Goal: Register for event/course

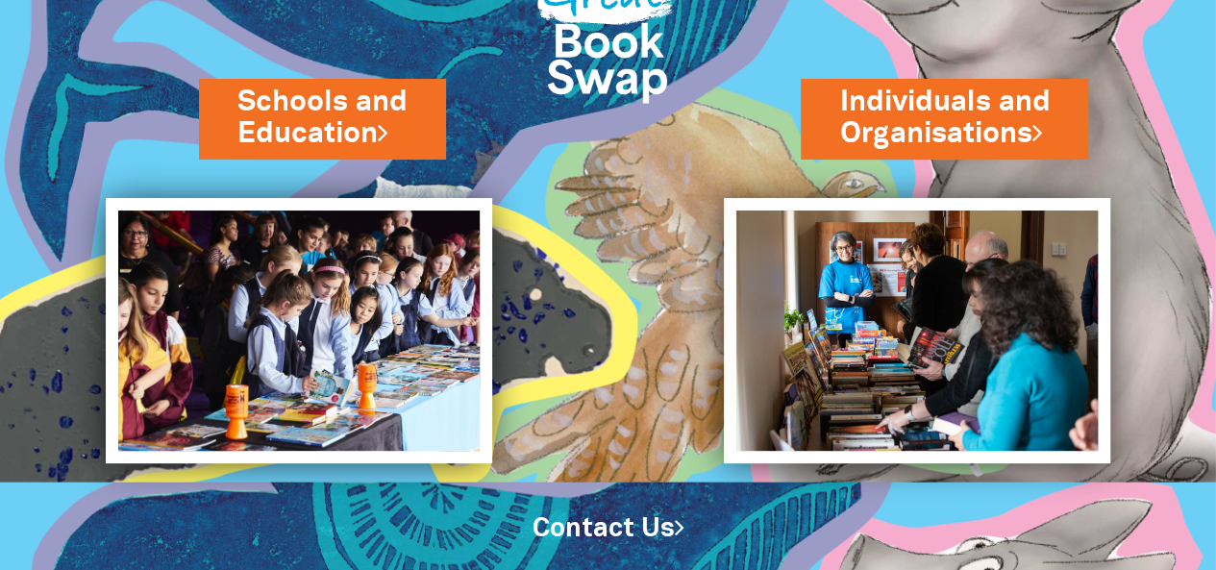
scroll to position [162, 0]
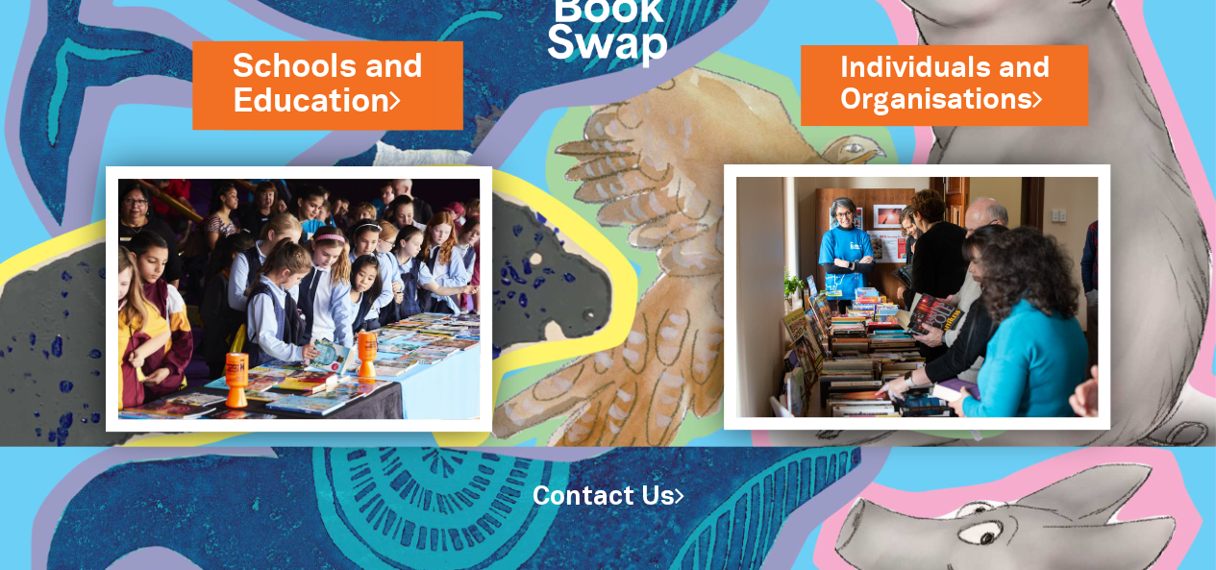
click at [383, 89] on link "Schools and Education" at bounding box center [327, 84] width 189 height 81
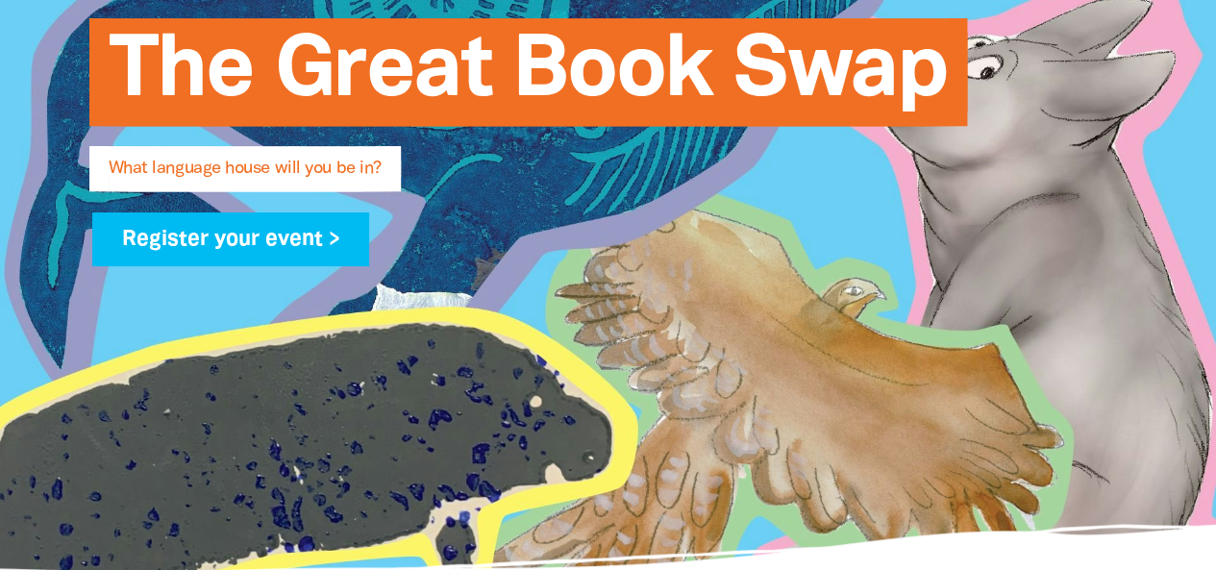
scroll to position [394, 0]
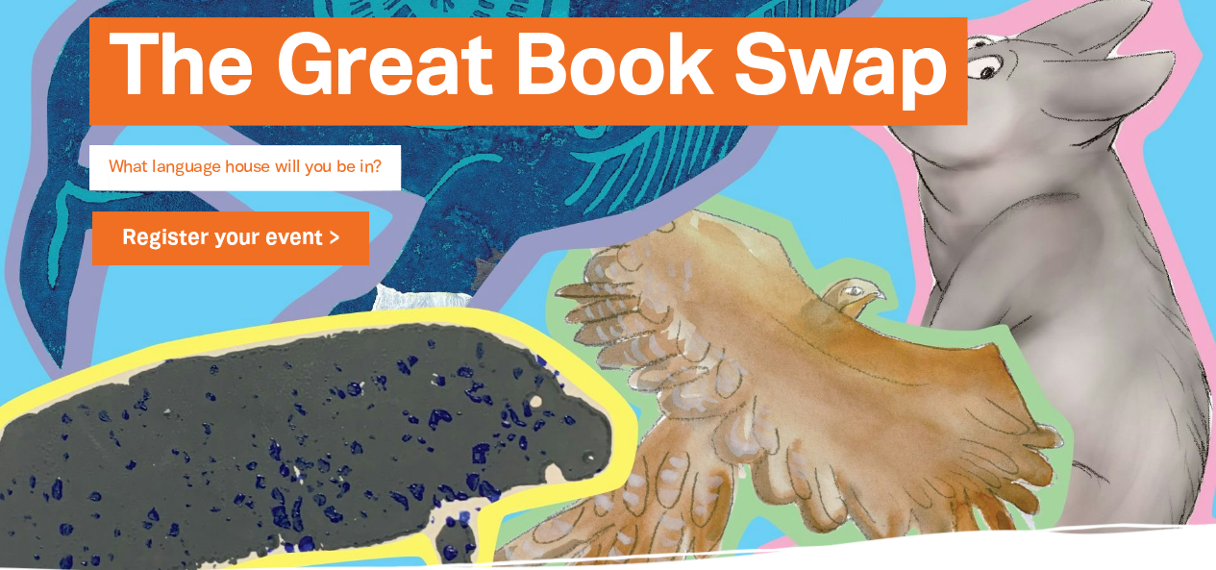
click at [331, 253] on link "Register your event >" at bounding box center [231, 239] width 278 height 54
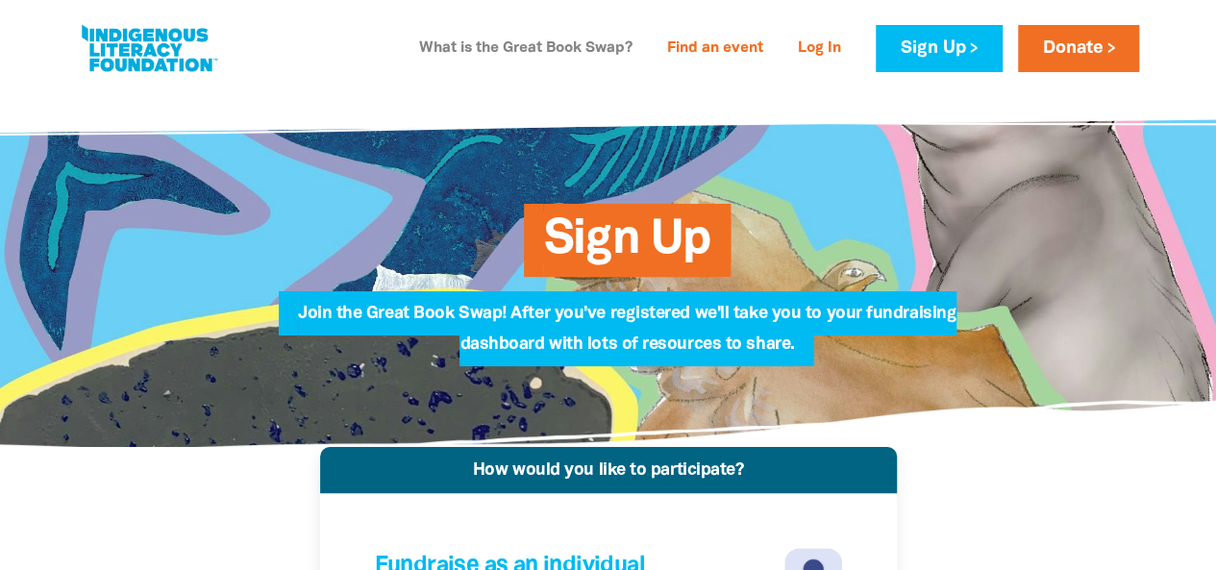
click at [550, 56] on link "What is the Great Book Swap?" at bounding box center [526, 49] width 237 height 31
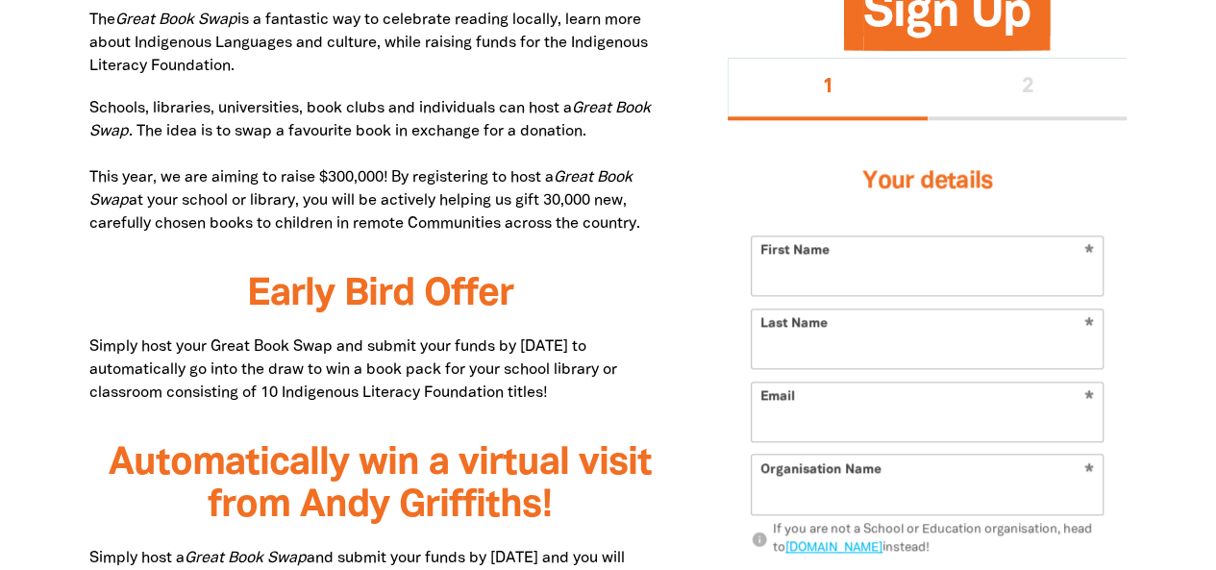
scroll to position [1094, 0]
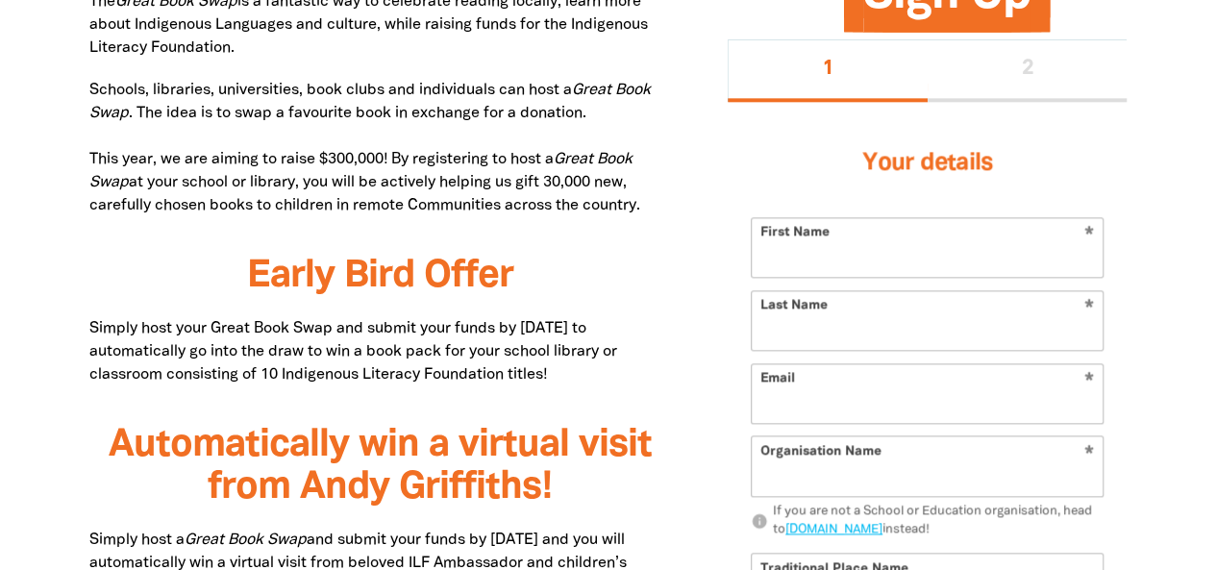
click at [936, 252] on input "First Name" at bounding box center [927, 247] width 351 height 59
type input "Leah"
type input "Temple"
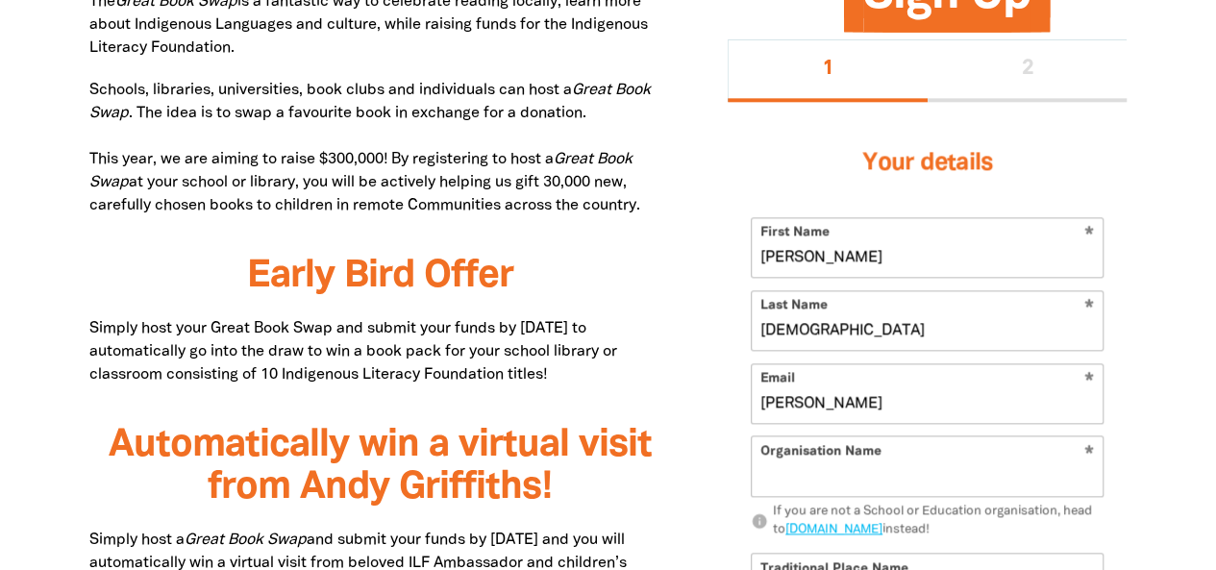
type input "leah.wilson1@mn.catholic.edu.au"
click at [896, 470] on input "Organisation Name" at bounding box center [927, 466] width 351 height 59
click at [1046, 474] on input "Organisation Name" at bounding box center [927, 466] width 351 height 59
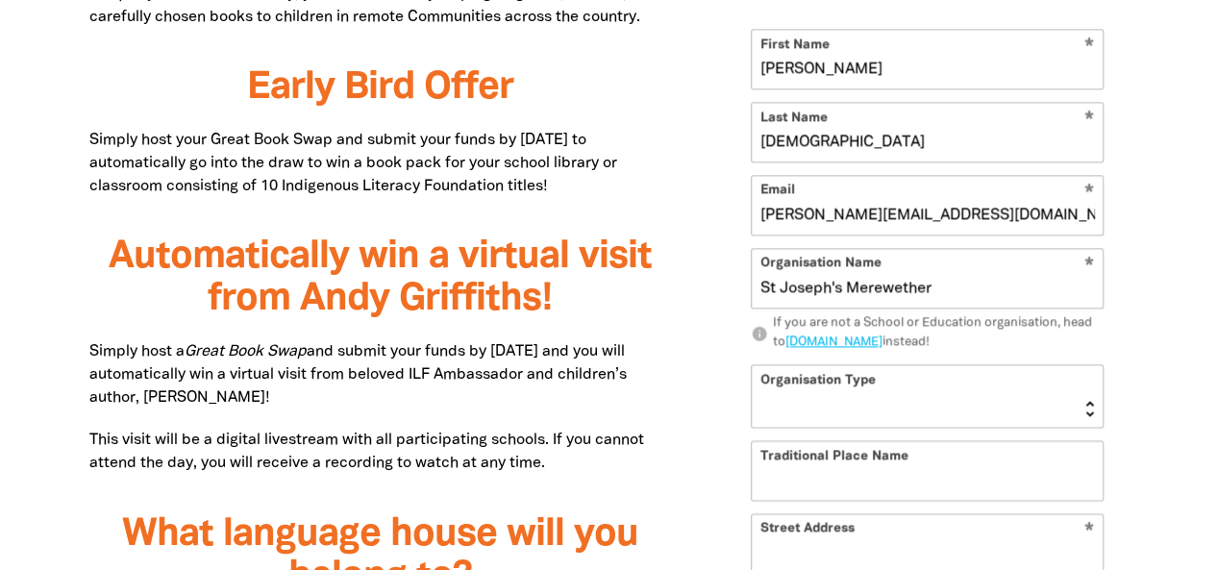
scroll to position [1293, 0]
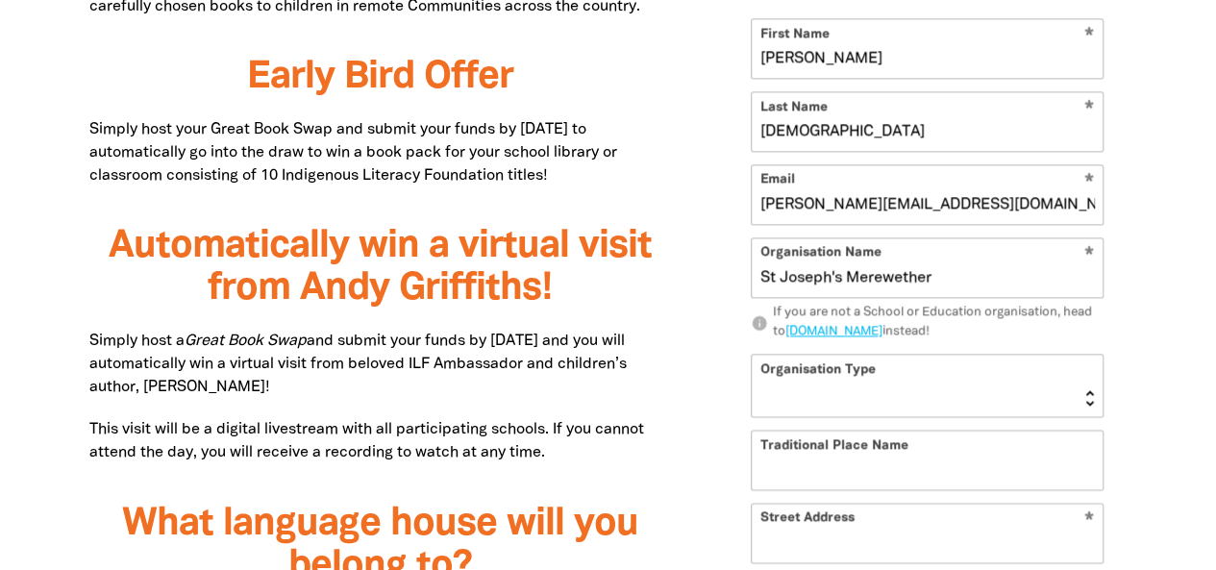
type input "St Joseph's Merewether"
click at [917, 374] on select "Early Learning Primary School High School K-12 University or TAFE Community Lib…" at bounding box center [927, 386] width 351 height 62
select select "primary-school"
click at [752, 355] on select "Early Learning Primary School High School K-12 University or TAFE Community Lib…" at bounding box center [927, 386] width 351 height 62
click at [939, 461] on input "Traditional Place Name" at bounding box center [927, 460] width 351 height 59
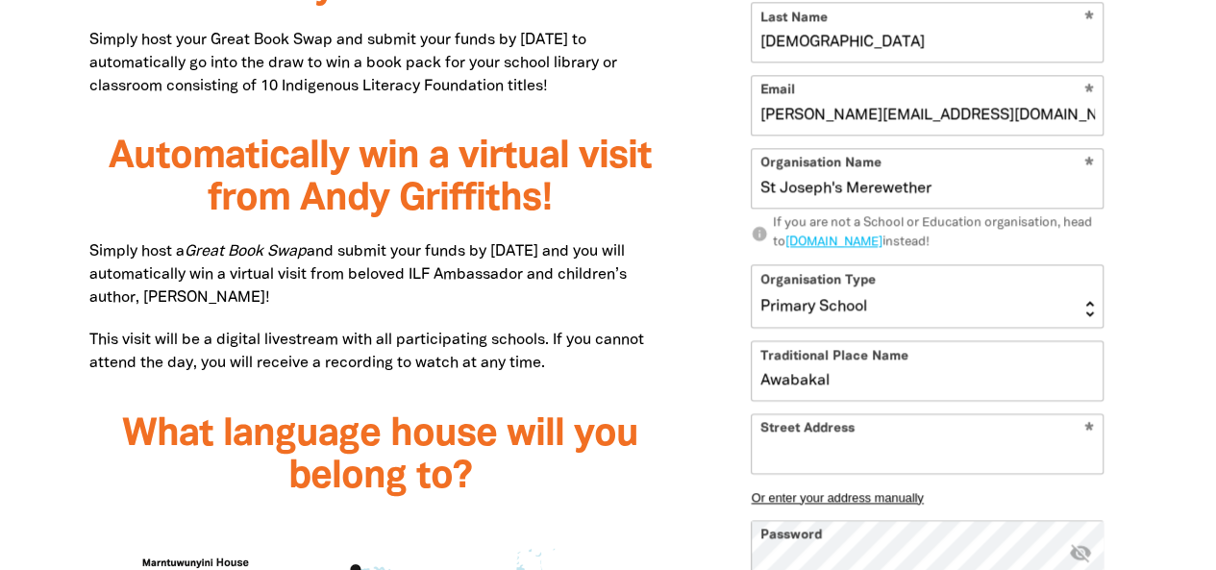
scroll to position [1388, 0]
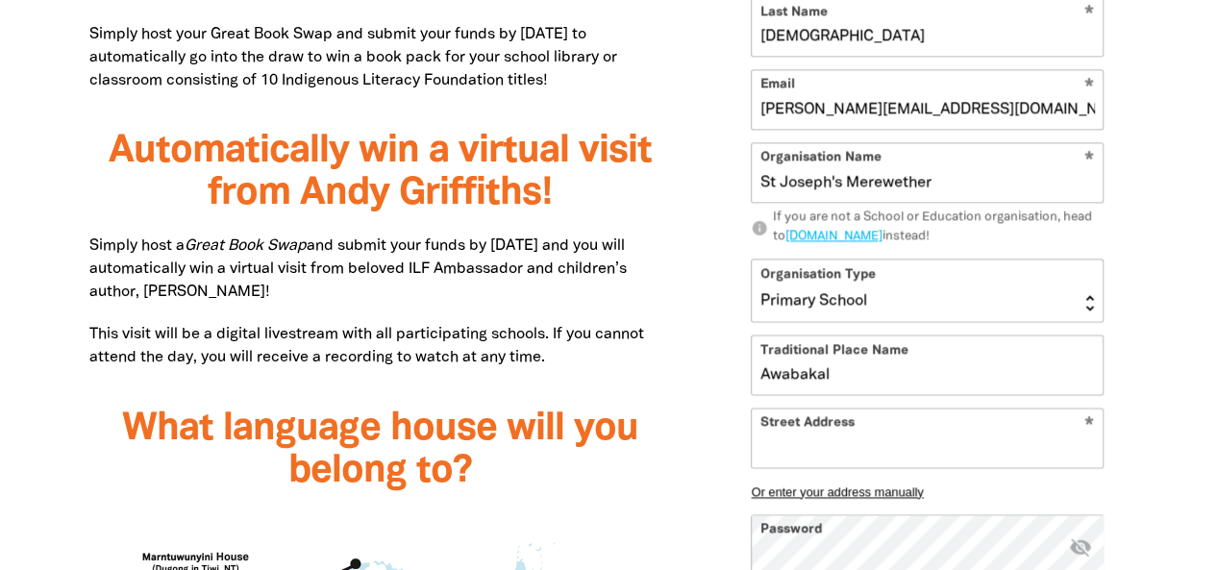
type input "Awabakal"
click at [892, 440] on input "Street Address" at bounding box center [927, 438] width 351 height 59
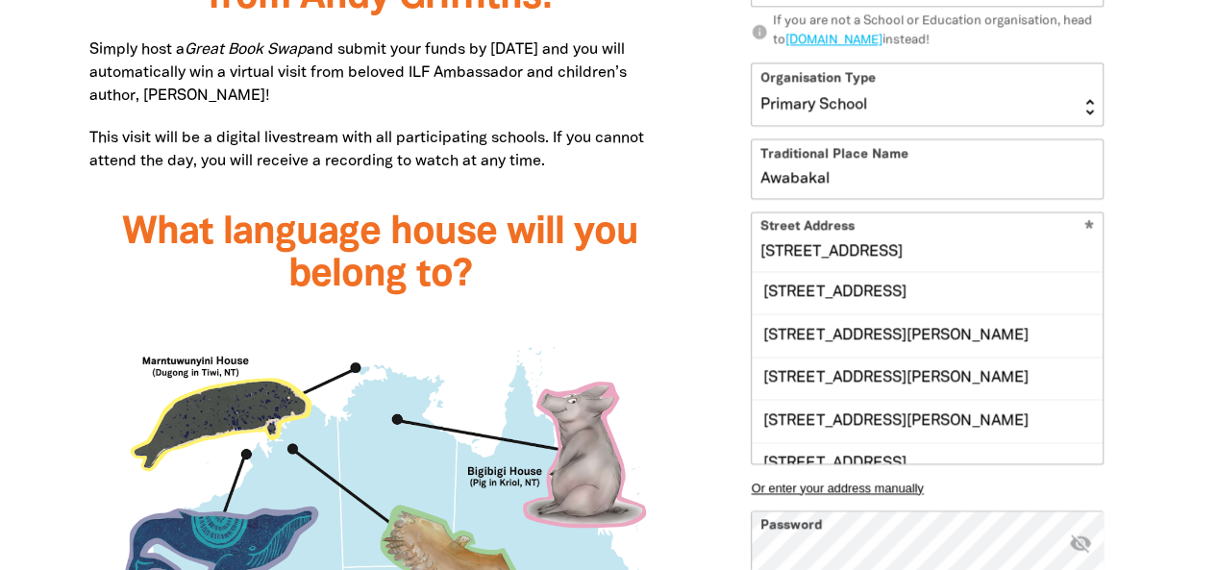
scroll to position [1, 0]
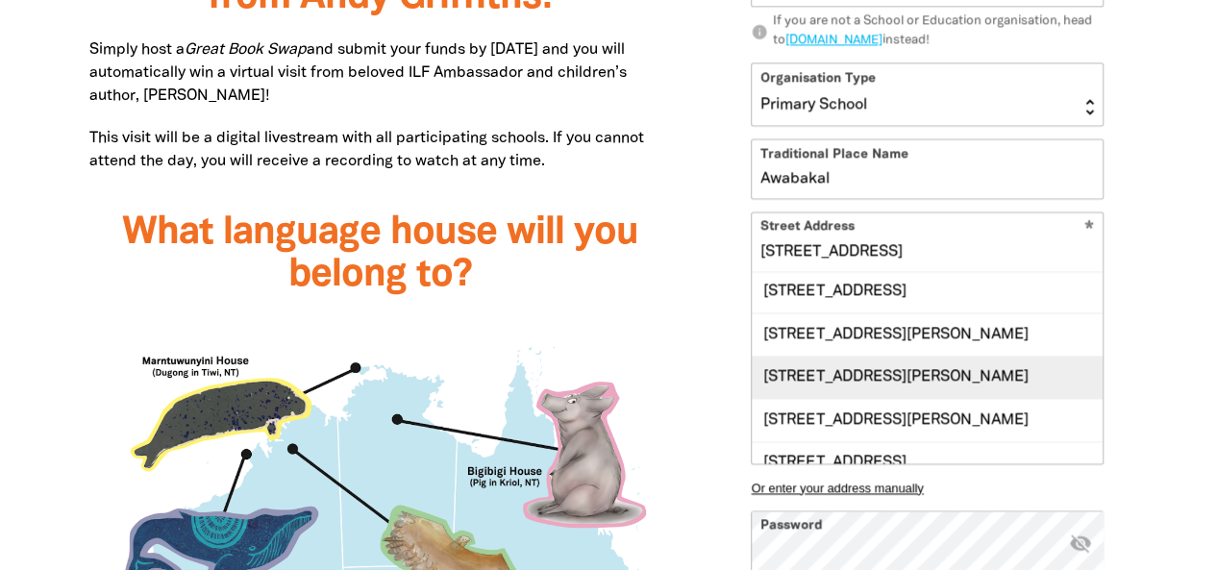
click at [898, 398] on div "166 Kemp Street, THE JUNCTION NSW 2291" at bounding box center [927, 377] width 351 height 42
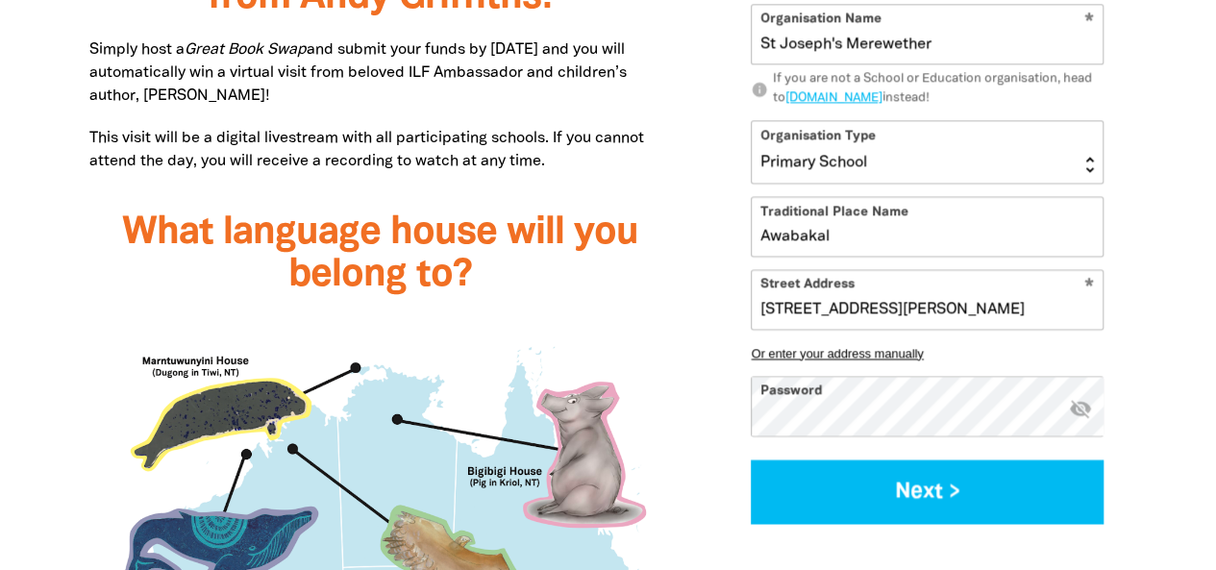
click at [802, 305] on input "166 Kemp Street, THE JUNCTION NSW 2291" at bounding box center [927, 299] width 351 height 59
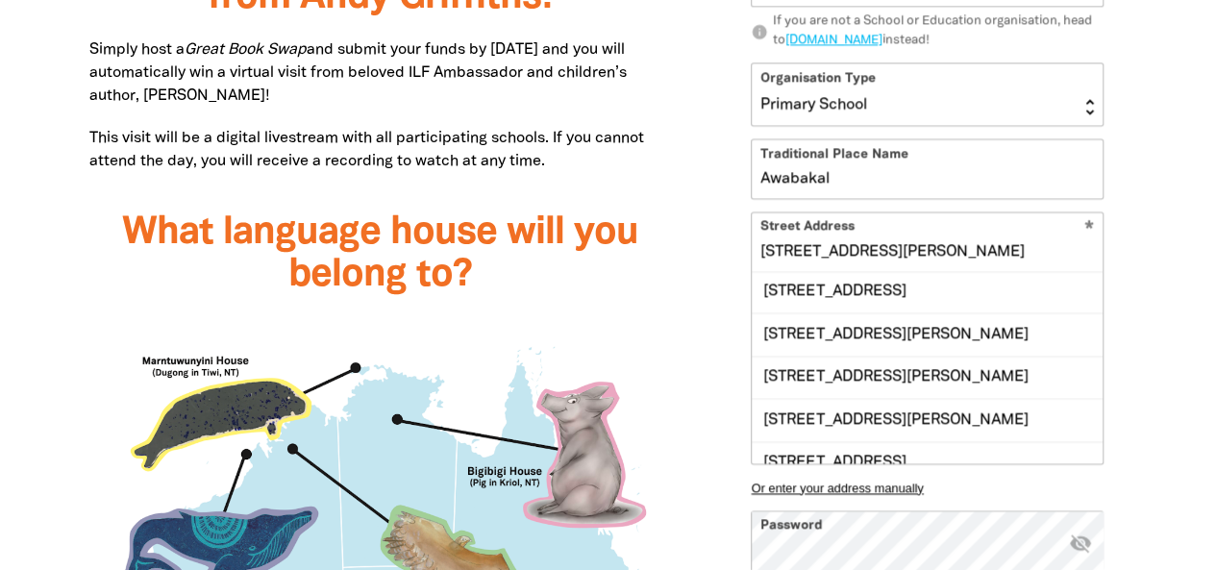
scroll to position [0, 0]
click at [784, 249] on input "166 Kemp Street, THE JUNCTION NSW 2291" at bounding box center [927, 241] width 351 height 59
drag, startPoint x: 768, startPoint y: 250, endPoint x: 1076, endPoint y: 259, distance: 307.8
click at [1076, 259] on input "1 Kemp Street, THE JUNCTION NSW 2291" at bounding box center [927, 241] width 351 height 59
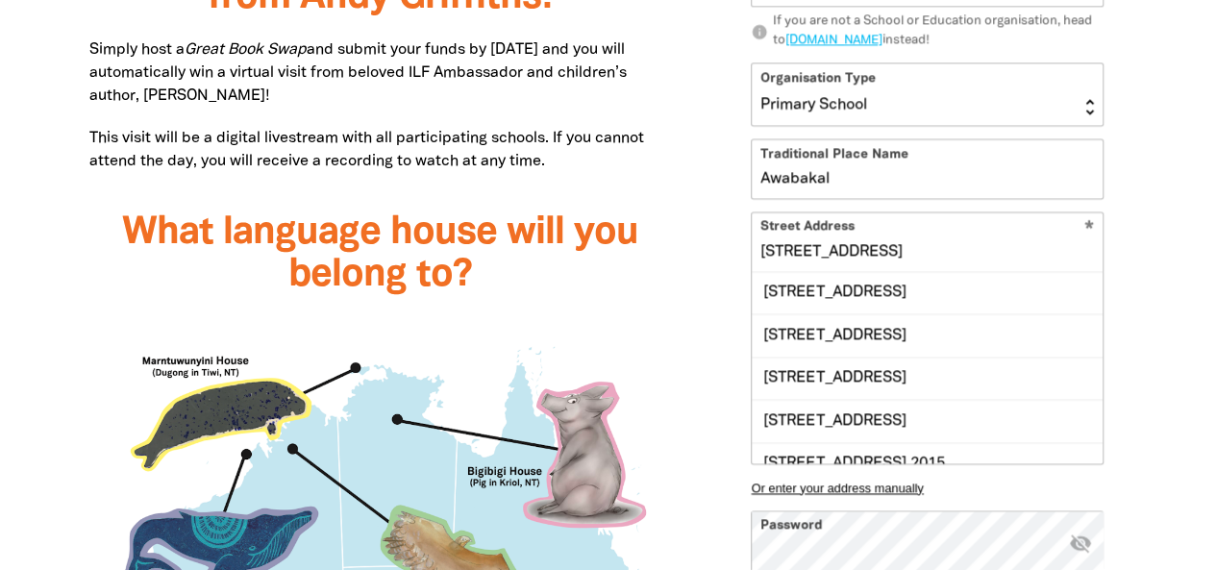
click at [921, 242] on input "166 Union Street, T" at bounding box center [927, 241] width 351 height 59
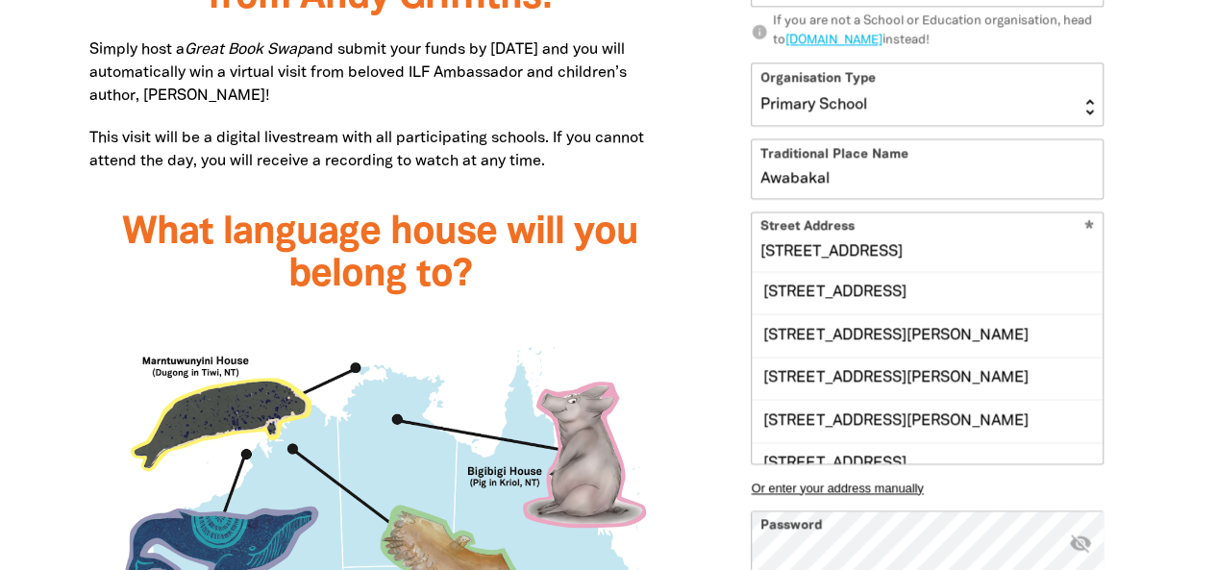
scroll to position [1, 0]
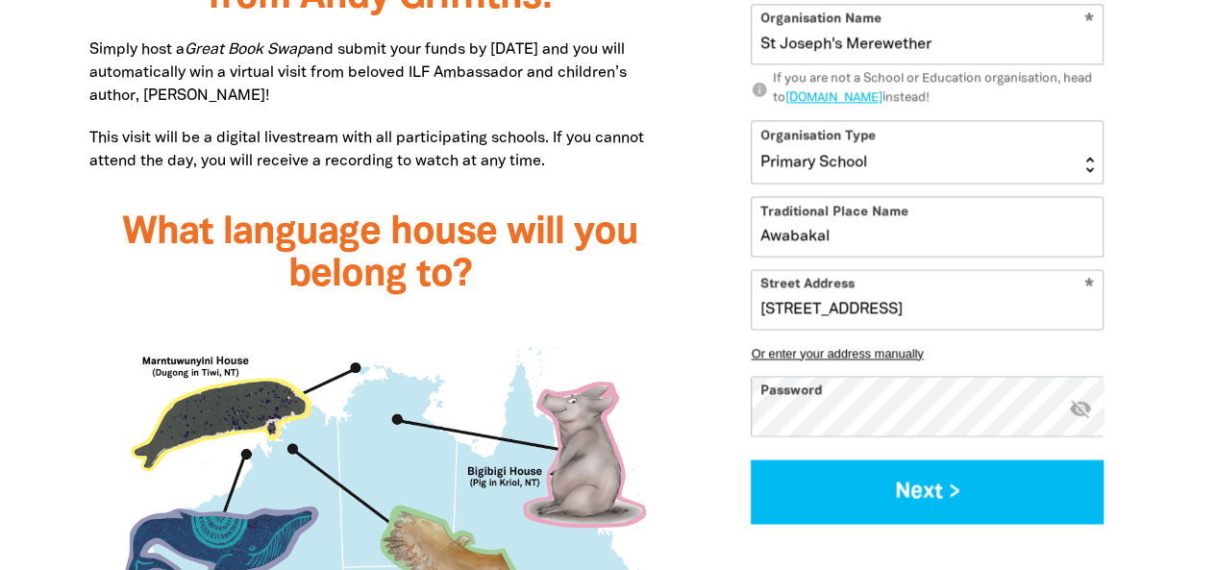
click at [1186, 376] on div at bounding box center [608, 504] width 1216 height 2093
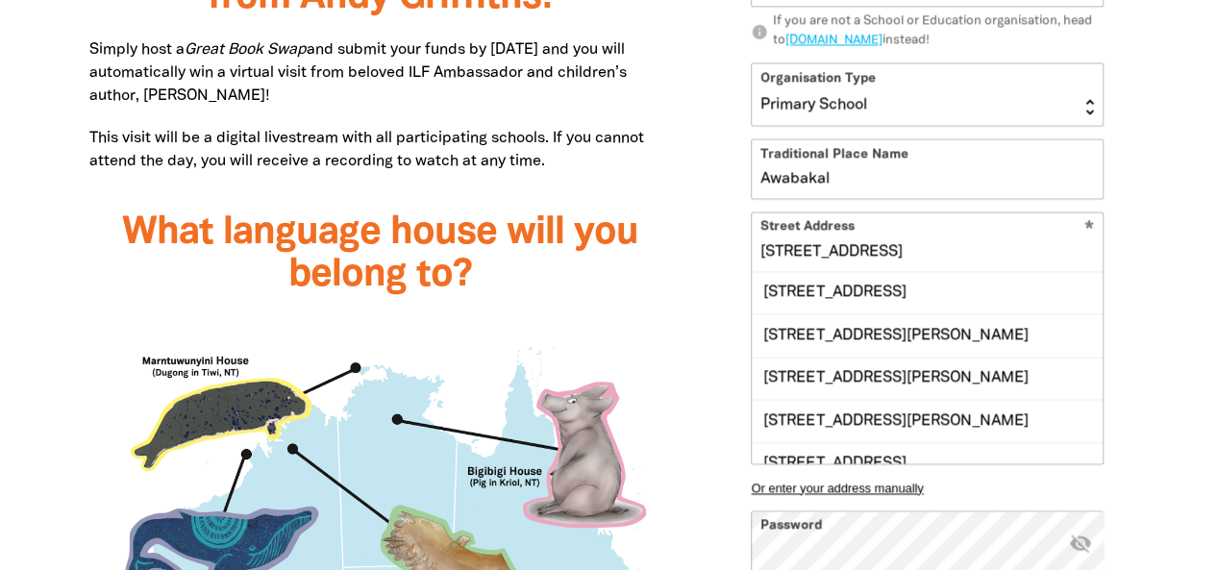
click at [1003, 303] on div "166 Union Street, The Junction 166 Corlette Street, THE JUNCTION NSW 2291 166 B…" at bounding box center [927, 337] width 351 height 251
type input "166 Union Street, The Junction, NSW, 2291"
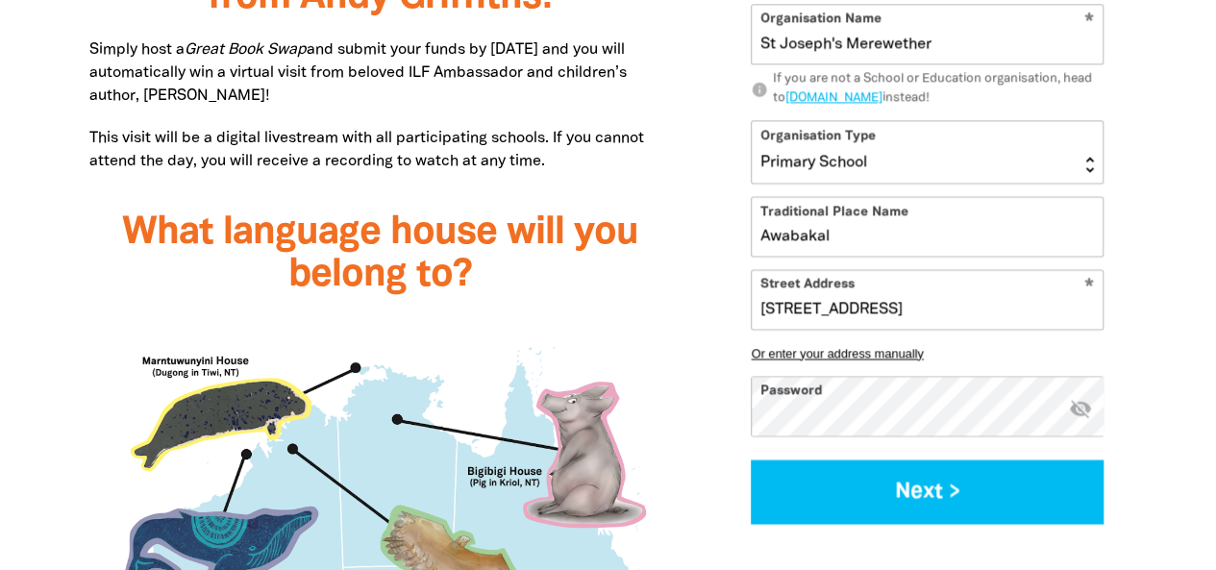
click at [1179, 288] on div "What is the Great Book Swap? The Great Book Swap is a fantastic way to celebrat…" at bounding box center [609, 504] width 1154 height 2093
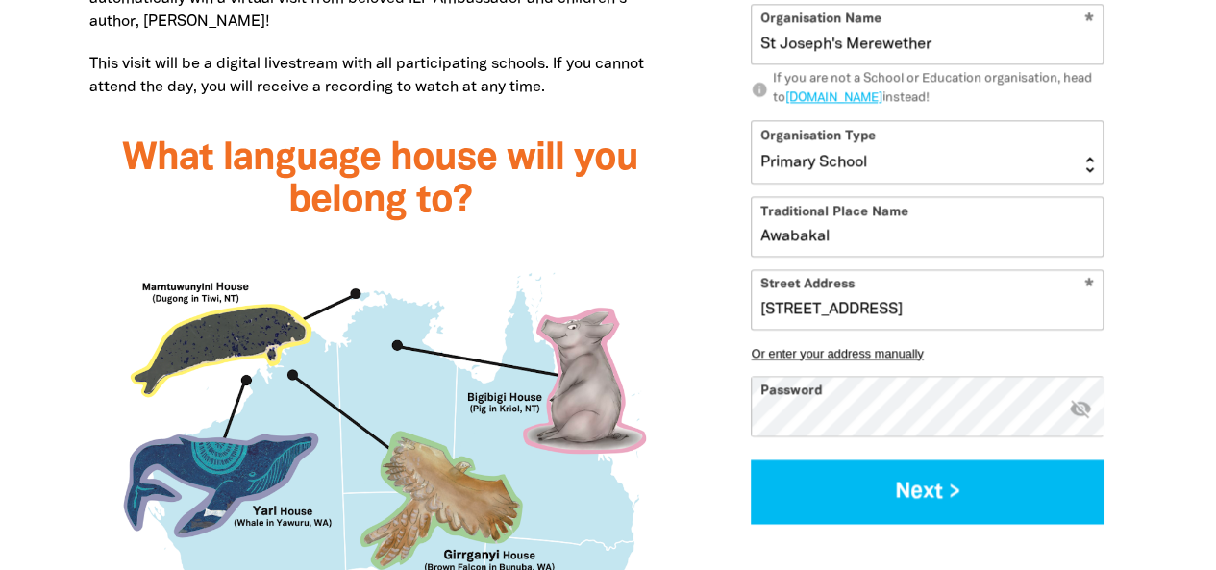
scroll to position [1657, 0]
click at [1081, 415] on icon "visibility_off" at bounding box center [1079, 408] width 23 height 23
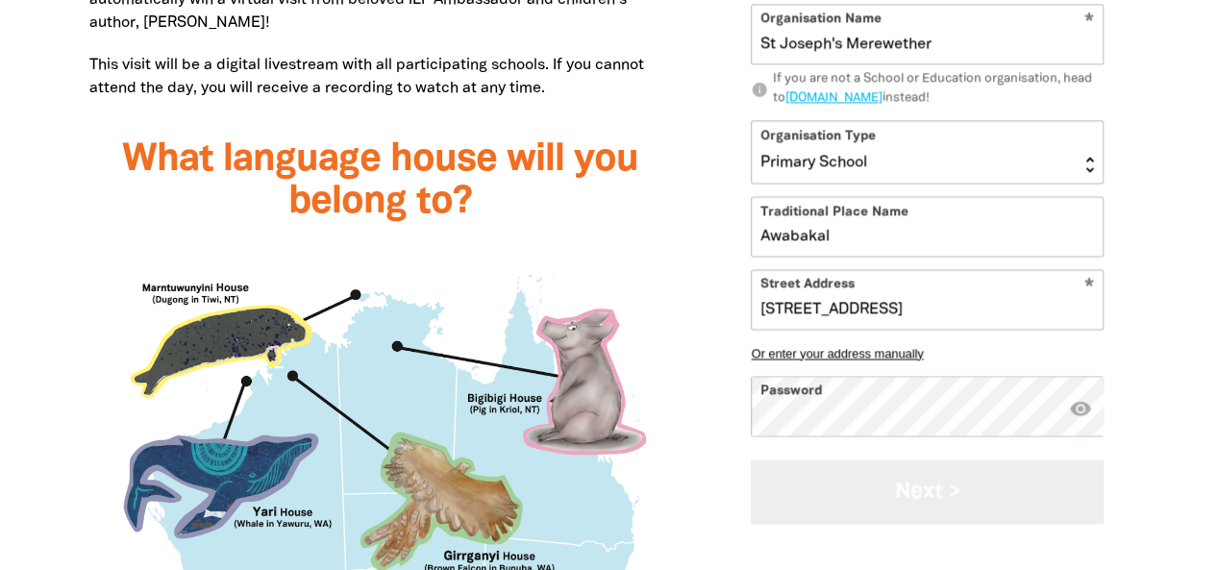
click at [952, 484] on button "Next >" at bounding box center [927, 492] width 353 height 64
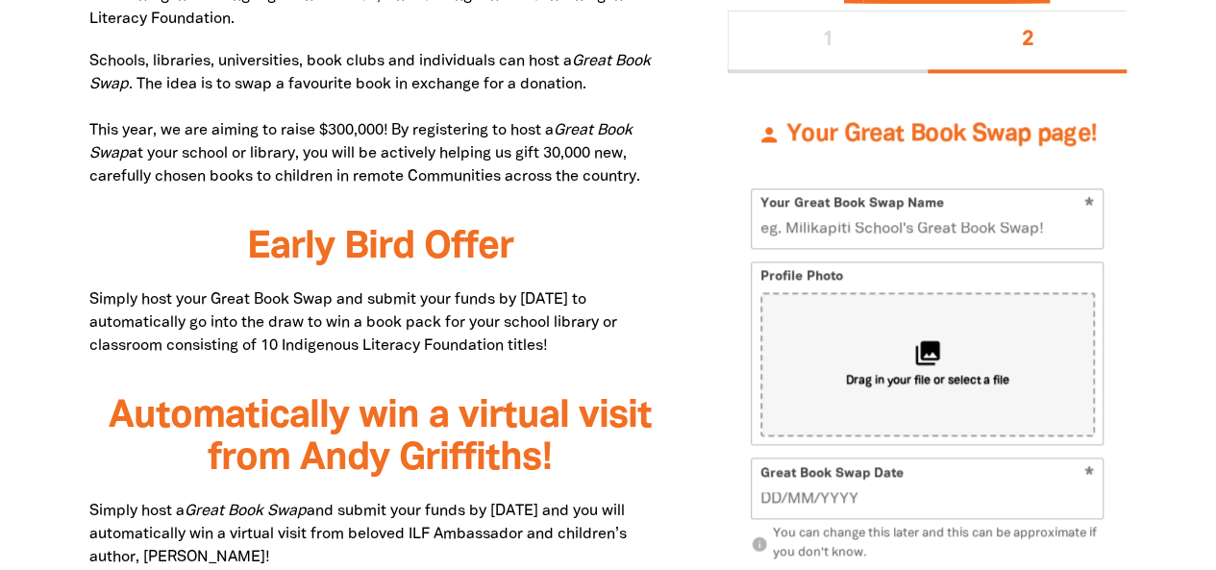
scroll to position [1117, 0]
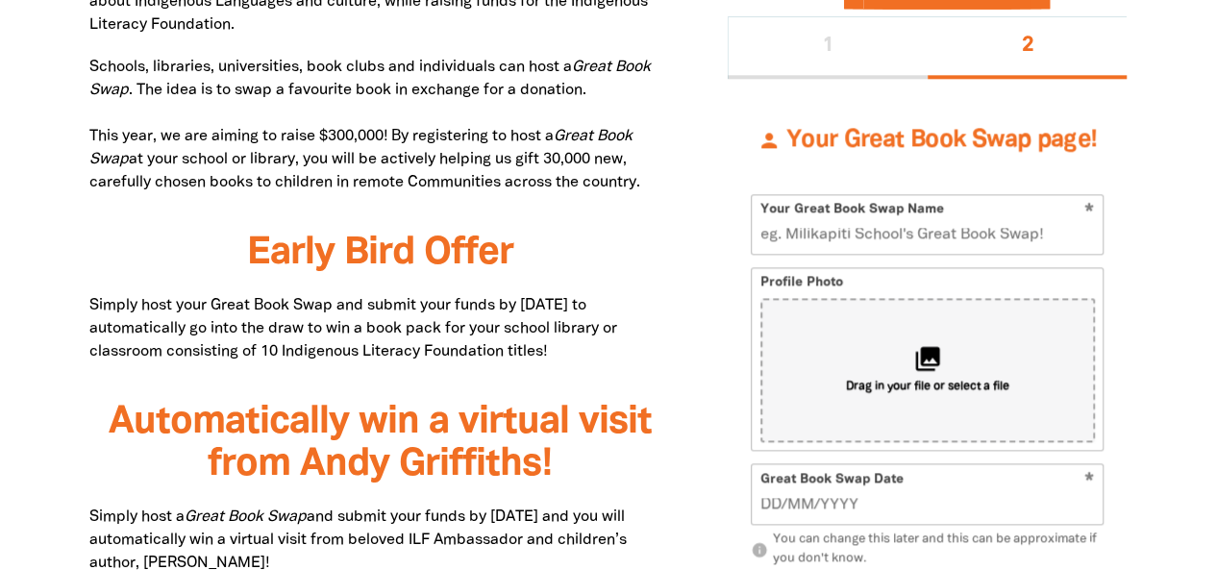
click at [880, 237] on input "Your Great Book Swap Name" at bounding box center [927, 224] width 351 height 59
click at [783, 237] on input "Your Great Book Swap Name" at bounding box center [927, 224] width 351 height 59
click at [918, 232] on input "Your Great Book Swap Name" at bounding box center [927, 224] width 351 height 59
drag, startPoint x: 1064, startPoint y: 232, endPoint x: 800, endPoint y: 230, distance: 264.4
click at [800, 230] on input "Your Great Book Swap Name" at bounding box center [927, 224] width 351 height 59
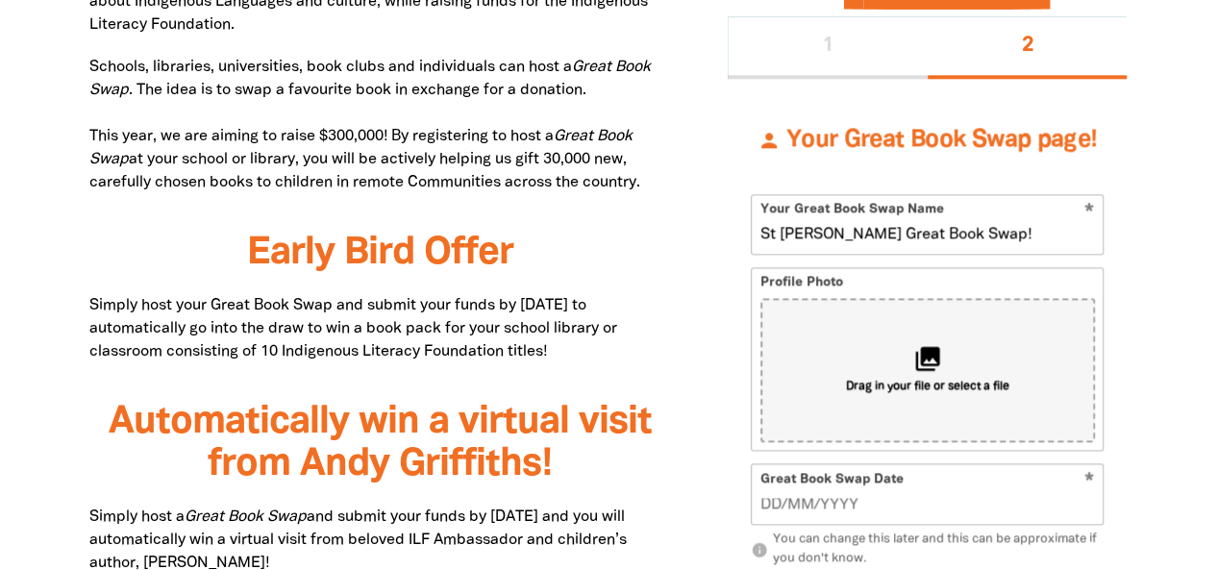
type input "St Joseph's Merewether Great Book Swap!"
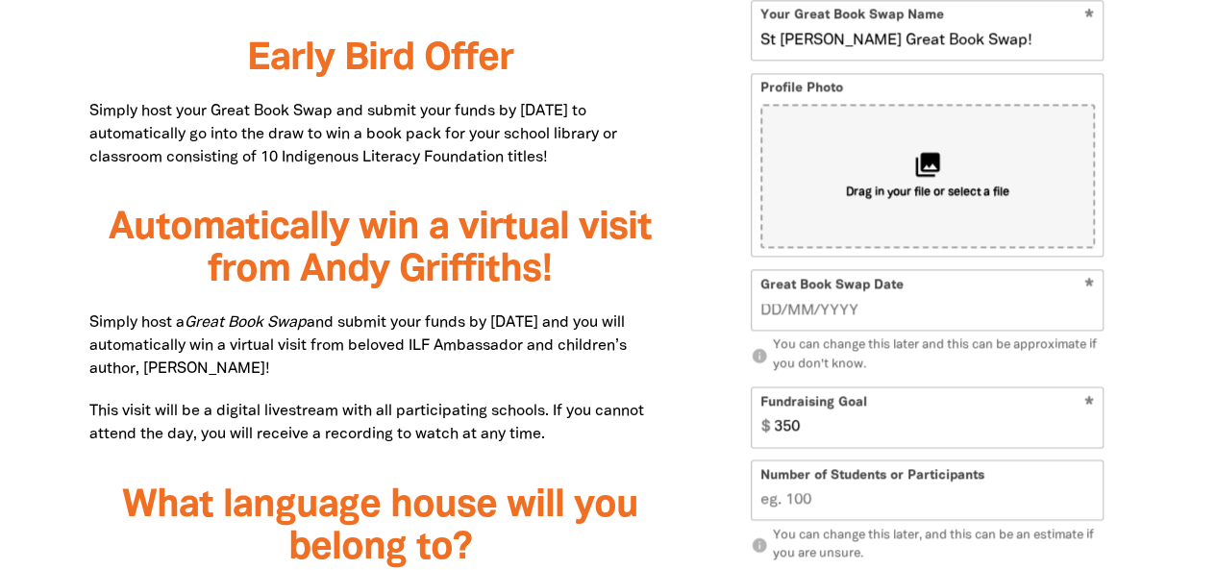
scroll to position [1313, 0]
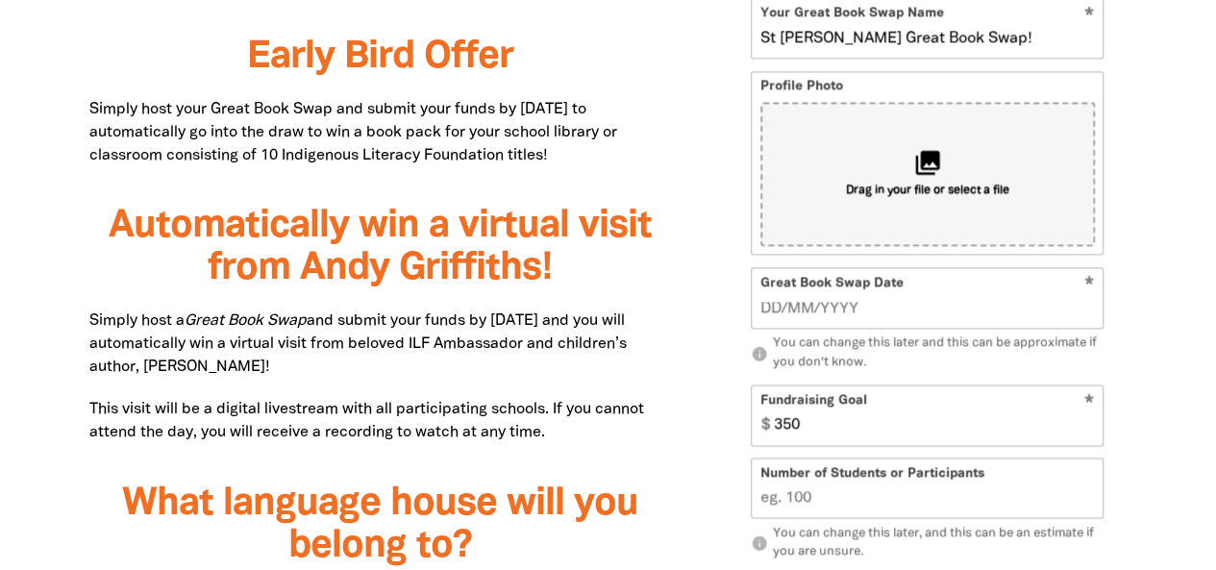
click at [759, 345] on icon "info" at bounding box center [759, 353] width 17 height 17
click at [842, 302] on input "__/__/____" at bounding box center [927, 308] width 335 height 21
type input "03/09/2025"
click at [873, 422] on input "350" at bounding box center [933, 415] width 337 height 59
type input "400"
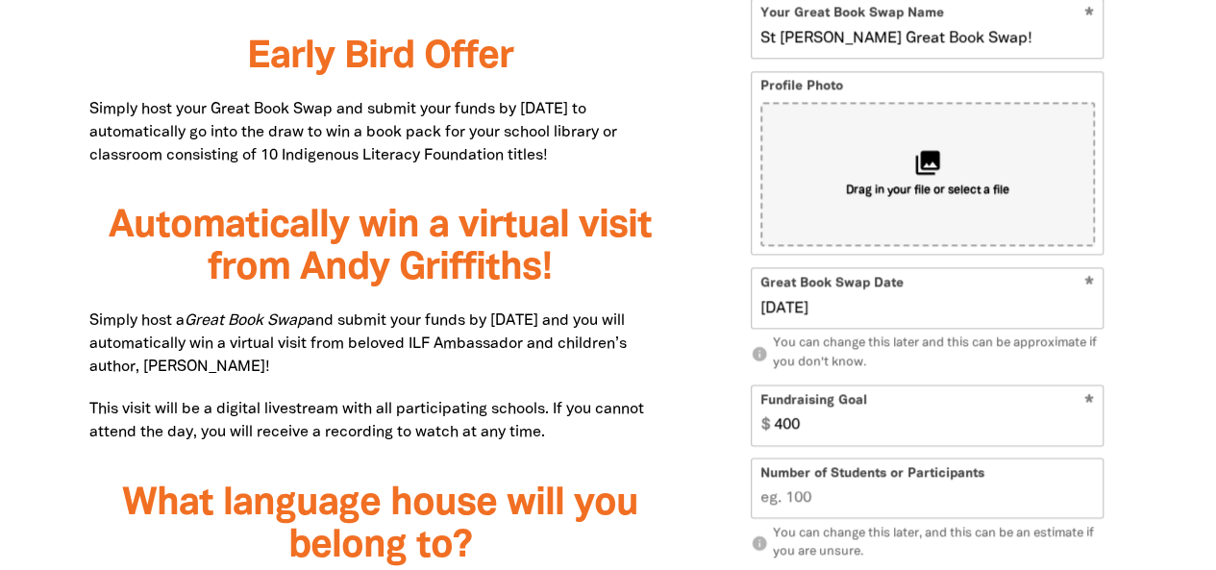
click at [840, 501] on input "Number of Students or Participants" at bounding box center [927, 489] width 351 height 59
type input "1"
click at [1085, 489] on input "1" at bounding box center [927, 489] width 351 height 59
click at [996, 499] on input "1" at bounding box center [927, 489] width 351 height 59
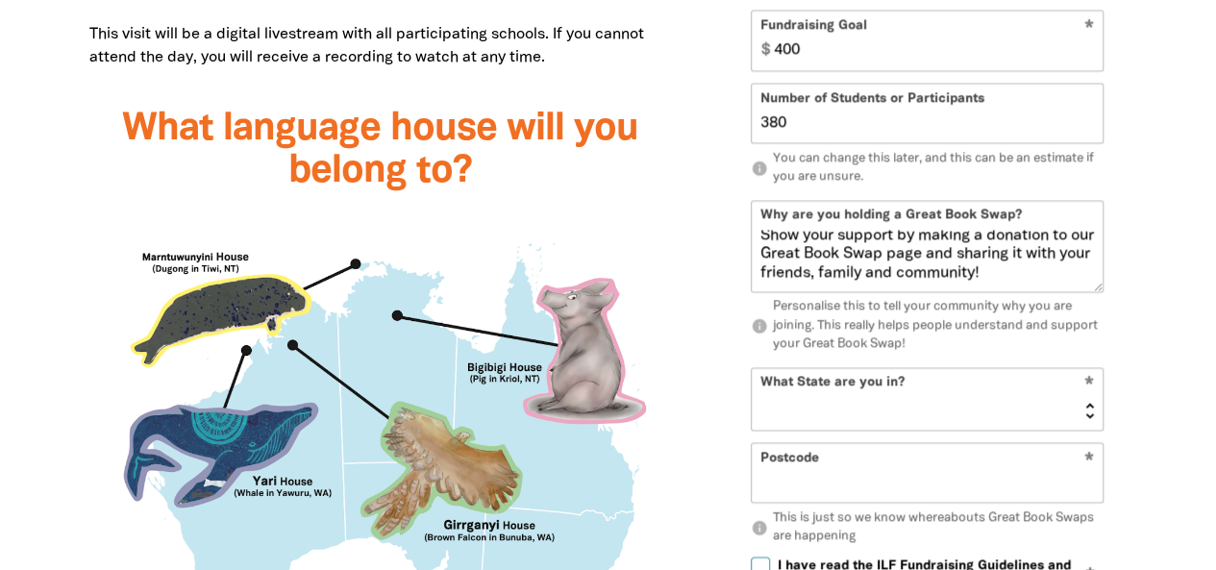
scroll to position [1692, 0]
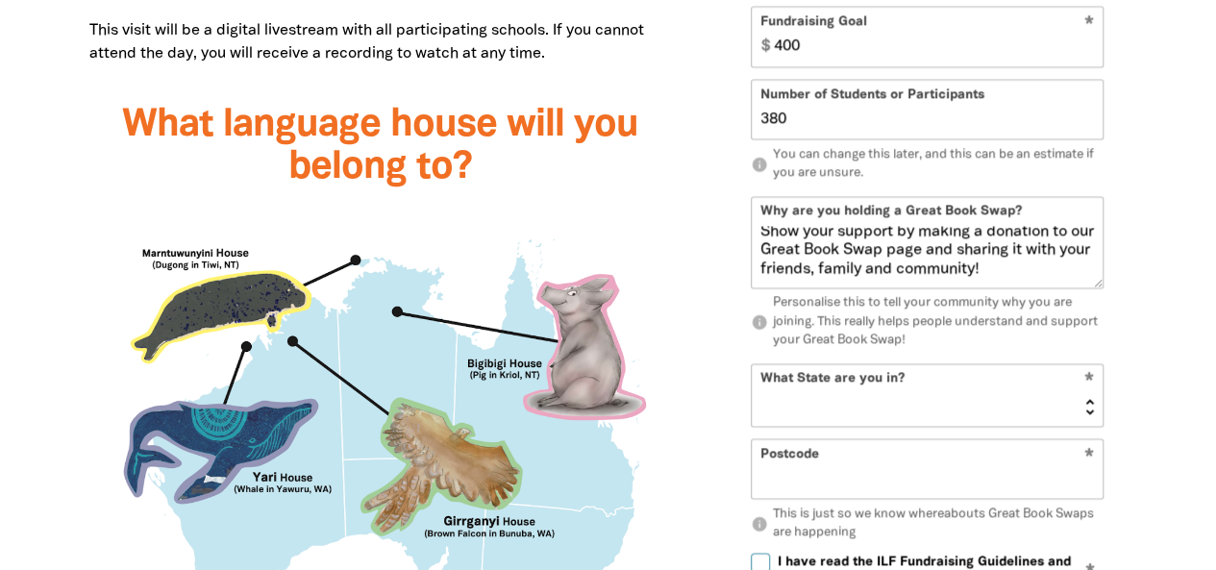
type input "380"
click at [977, 395] on select "NSW VIC QLD NT WA SA TAS ACT" at bounding box center [927, 395] width 351 height 62
select select "NSW"
click at [752, 364] on select "NSW VIC QLD NT WA SA TAS ACT" at bounding box center [927, 395] width 351 height 62
click at [904, 460] on input "Postcode" at bounding box center [927, 469] width 351 height 59
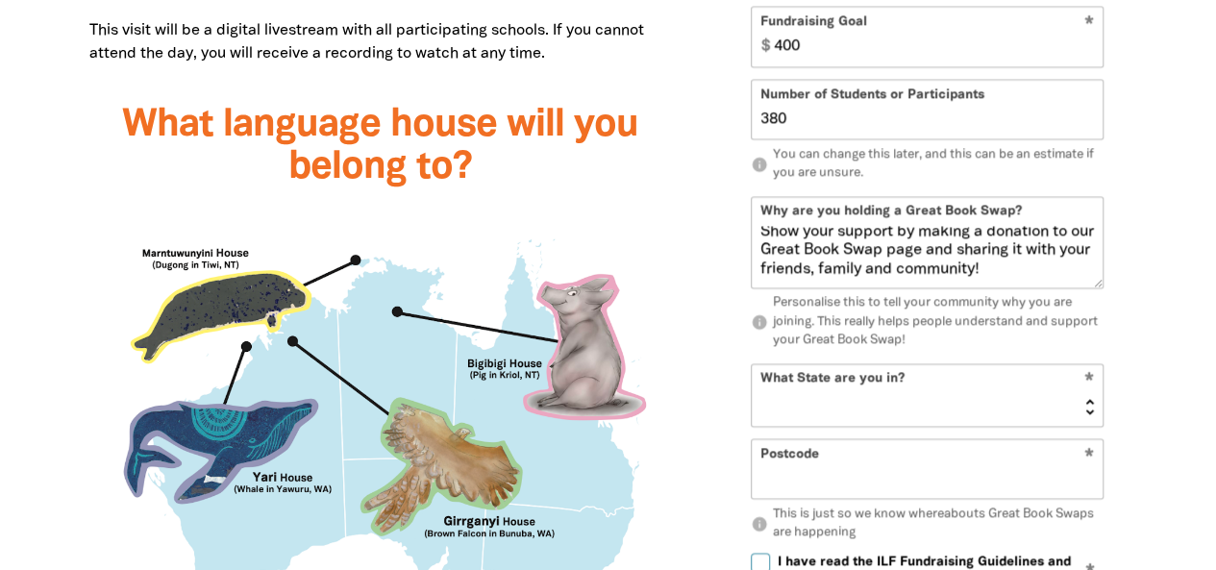
type input "2284"
click at [1136, 478] on div "Sign Up 1 2 person Your Great Book Swap page! * Your Great Book Swap Name St Jo…" at bounding box center [927, 86] width 457 height 1435
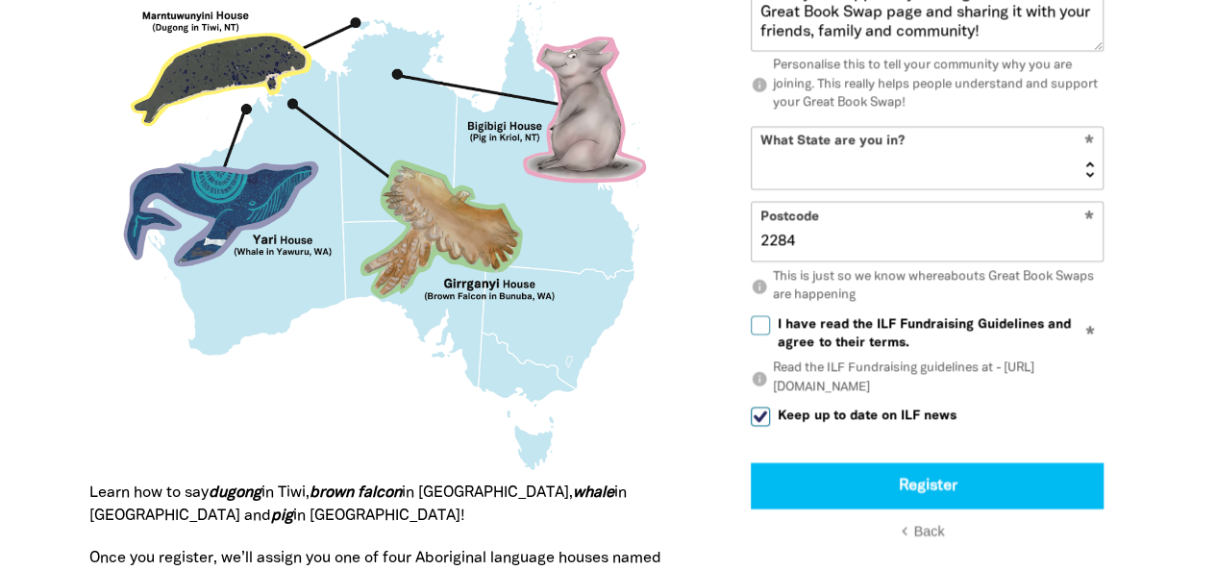
scroll to position [1940, 0]
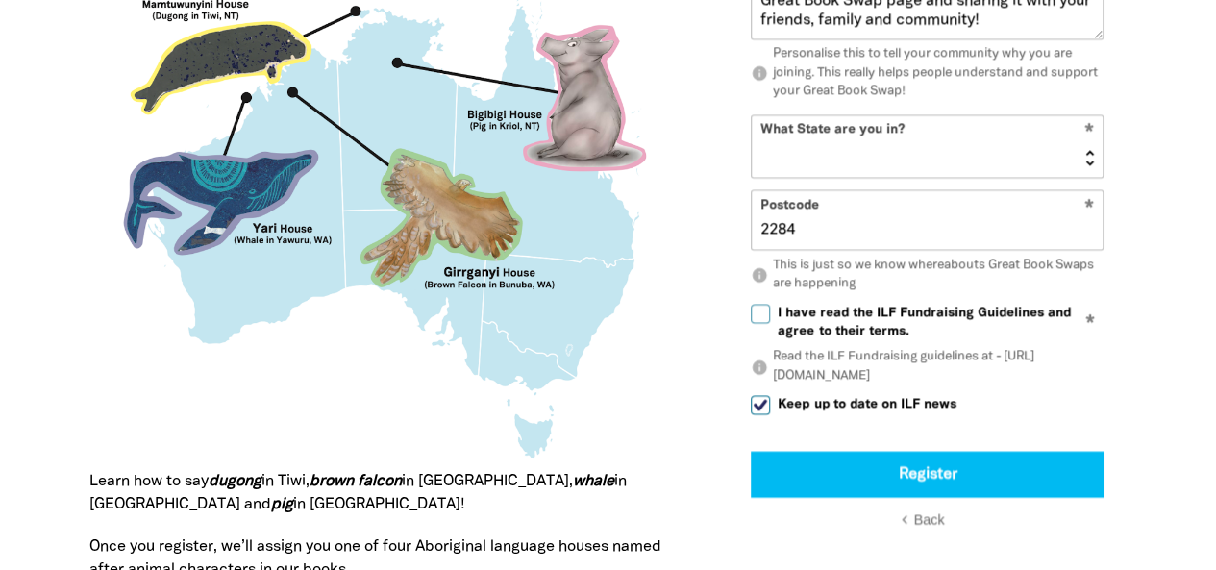
click at [767, 305] on input "I have read the ILF Fundraising Guidelines and agree to their terms." at bounding box center [760, 314] width 19 height 19
checkbox input "true"
click at [758, 399] on input "Keep up to date on ILF news" at bounding box center [760, 405] width 19 height 19
checkbox input "false"
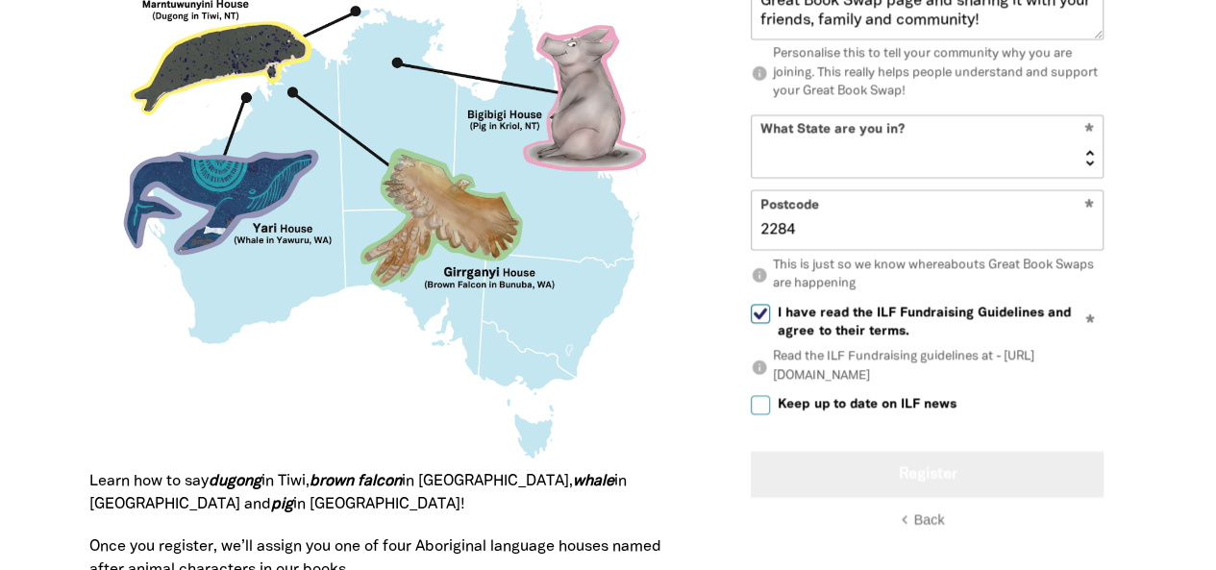
click at [985, 474] on button "Register" at bounding box center [927, 475] width 353 height 46
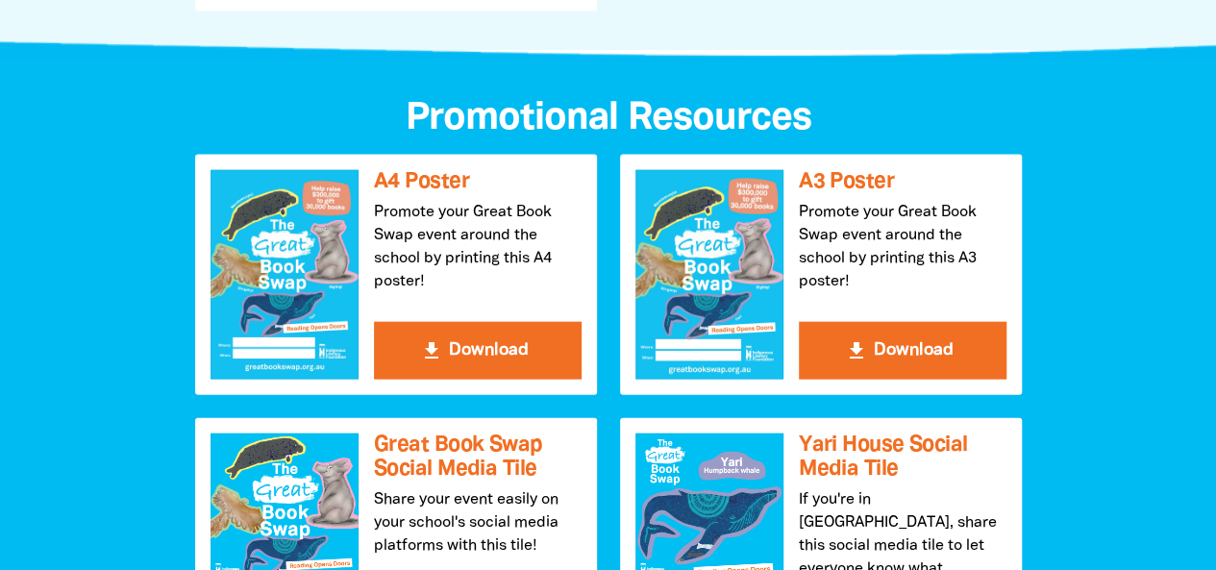
scroll to position [1989, 0]
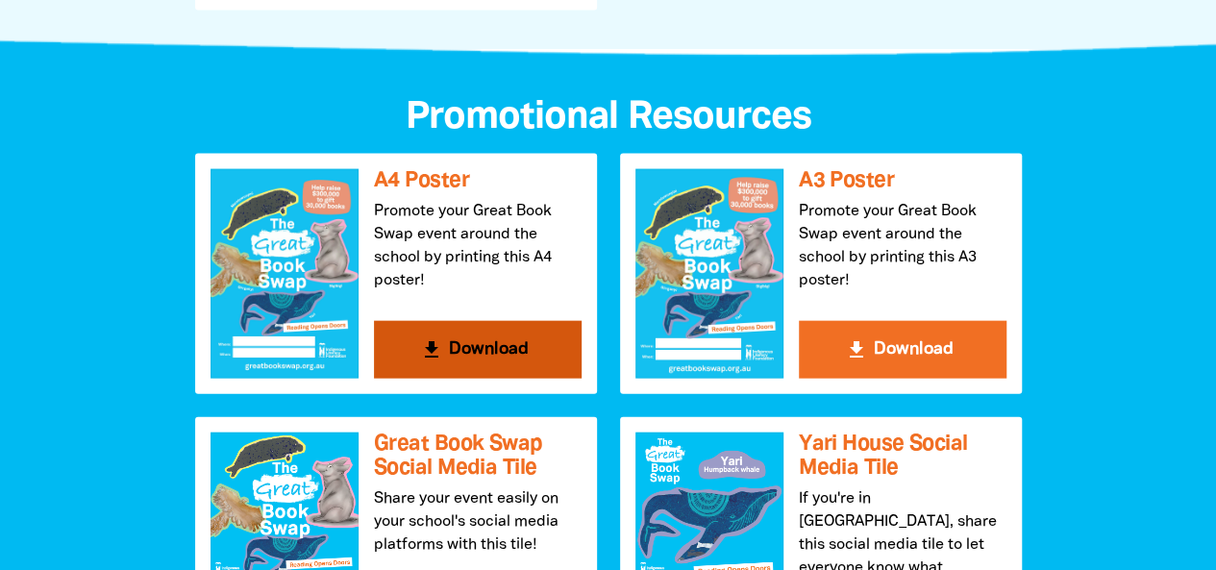
click at [494, 348] on button "get_app Download" at bounding box center [478, 350] width 208 height 58
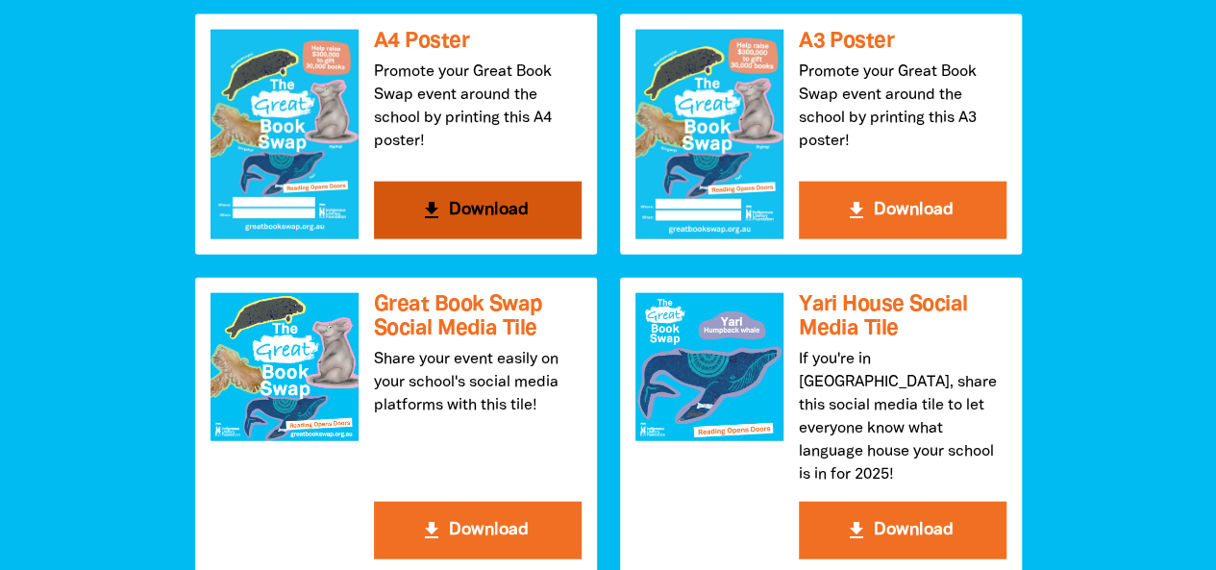
scroll to position [2129, 0]
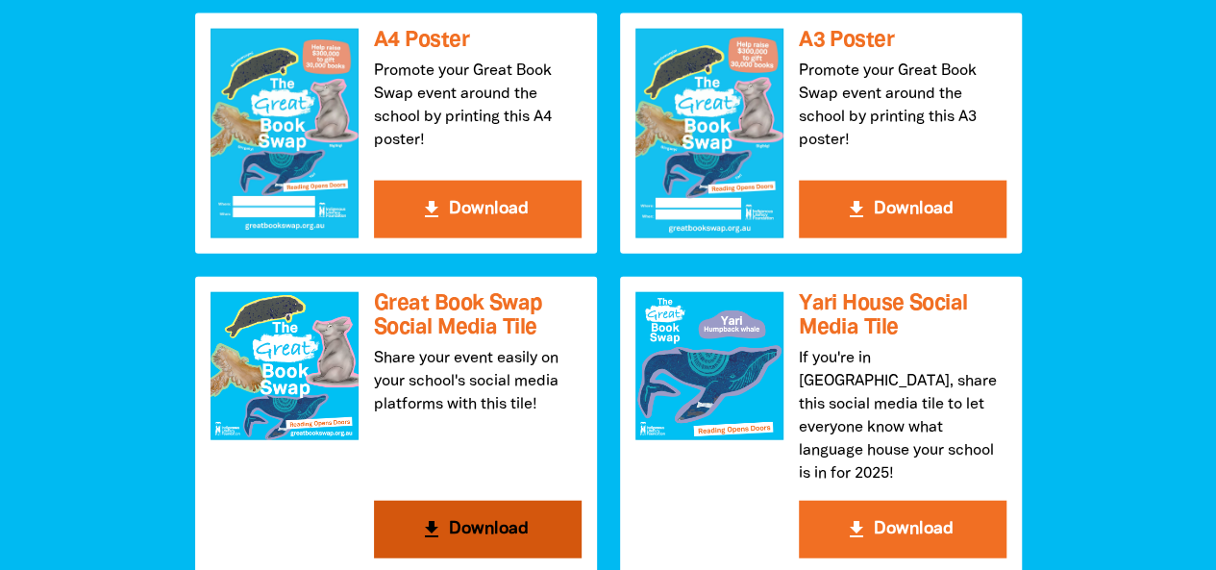
click at [530, 504] on button "get_app Download" at bounding box center [478, 530] width 208 height 58
